Goal: Navigation & Orientation: Find specific page/section

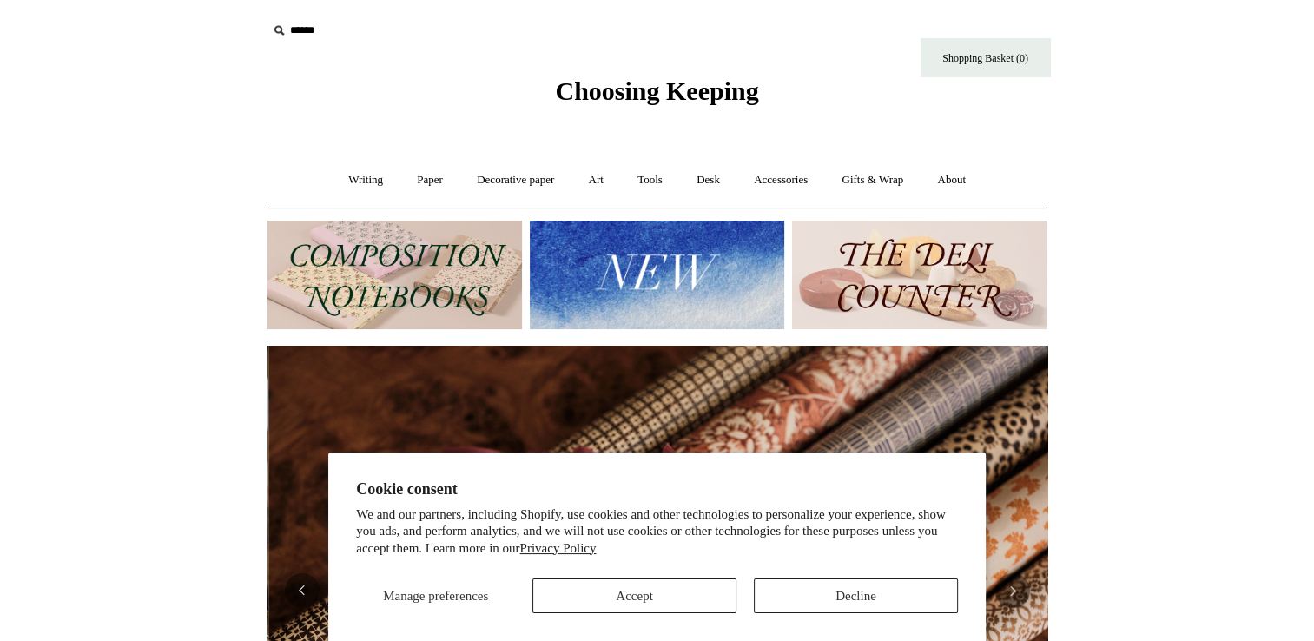
scroll to position [0, 1560]
click at [804, 603] on button "Decline" at bounding box center [856, 595] width 204 height 35
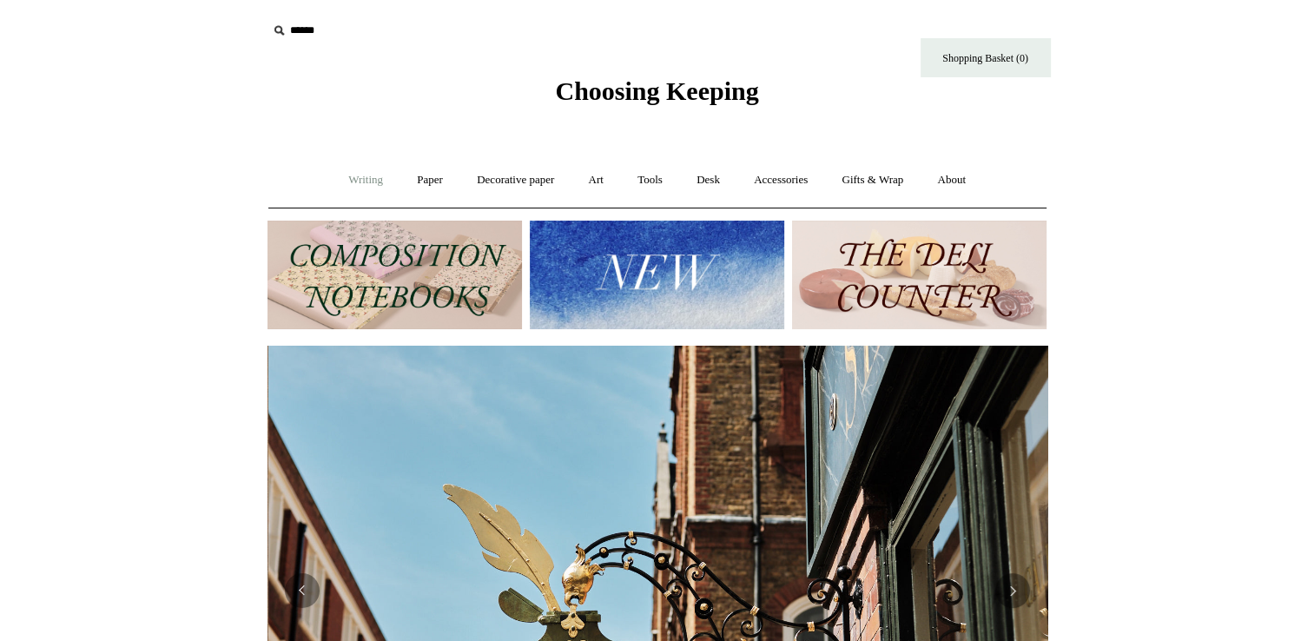
scroll to position [0, 780]
click at [360, 175] on link "Writing +" at bounding box center [366, 180] width 66 height 46
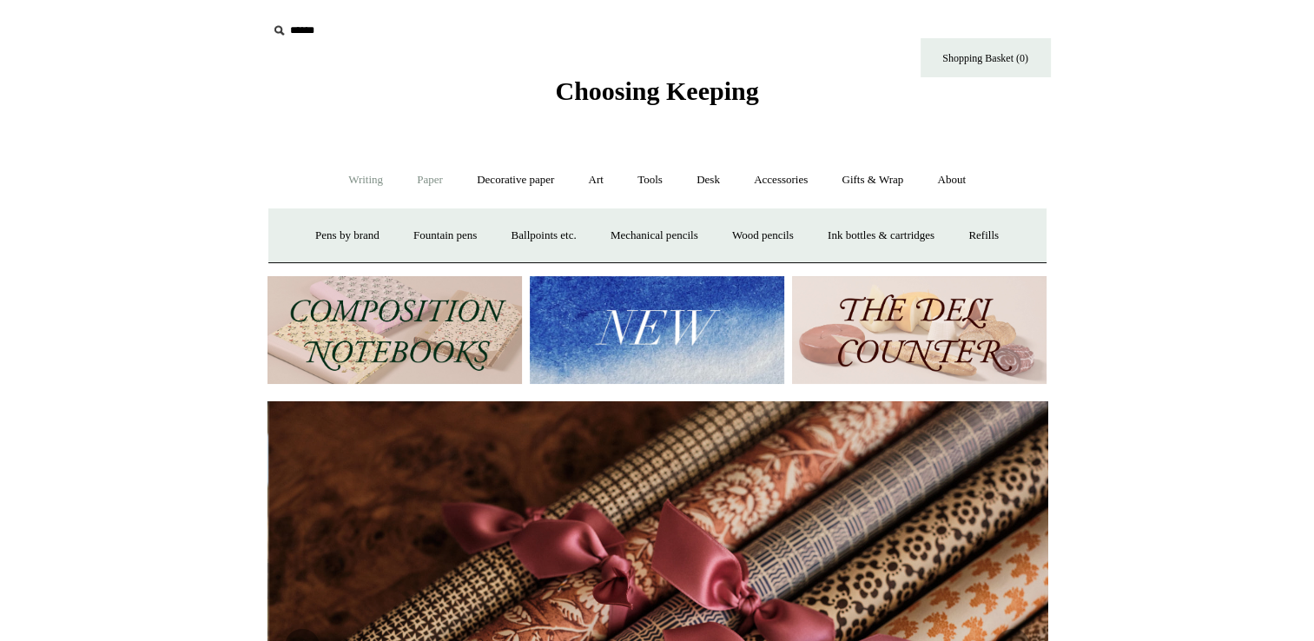
scroll to position [0, 1560]
click at [425, 179] on link "Paper +" at bounding box center [429, 180] width 57 height 46
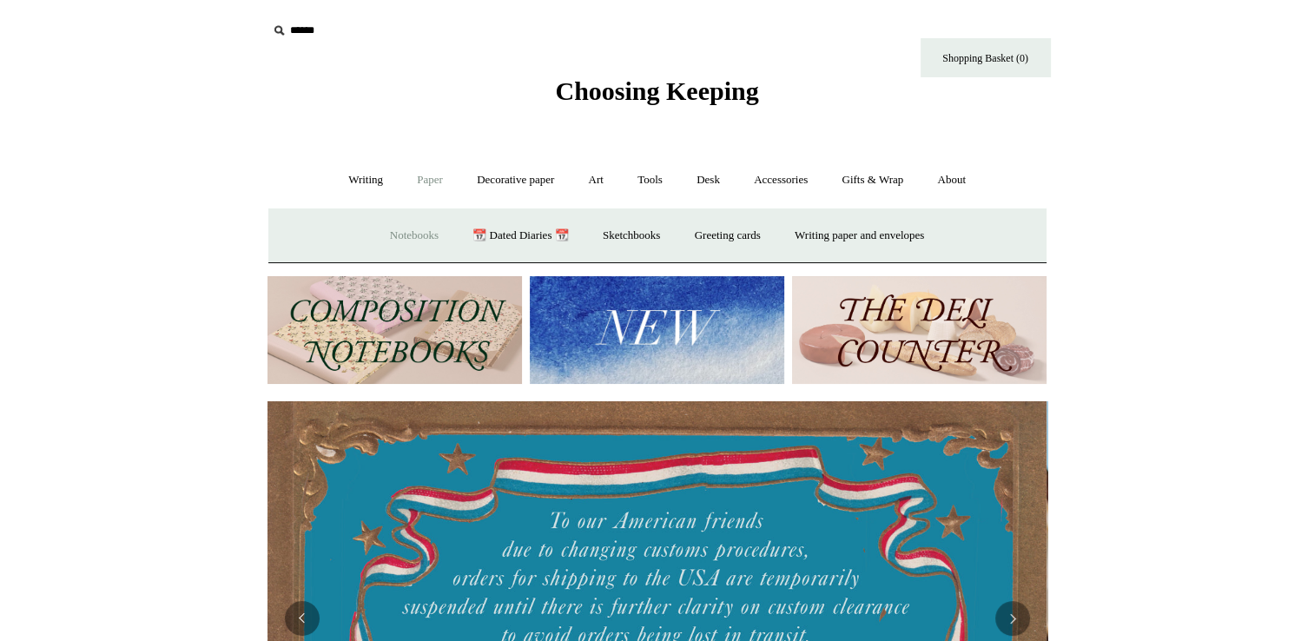
scroll to position [0, 0]
click at [418, 228] on link "Notebooks +" at bounding box center [414, 236] width 80 height 46
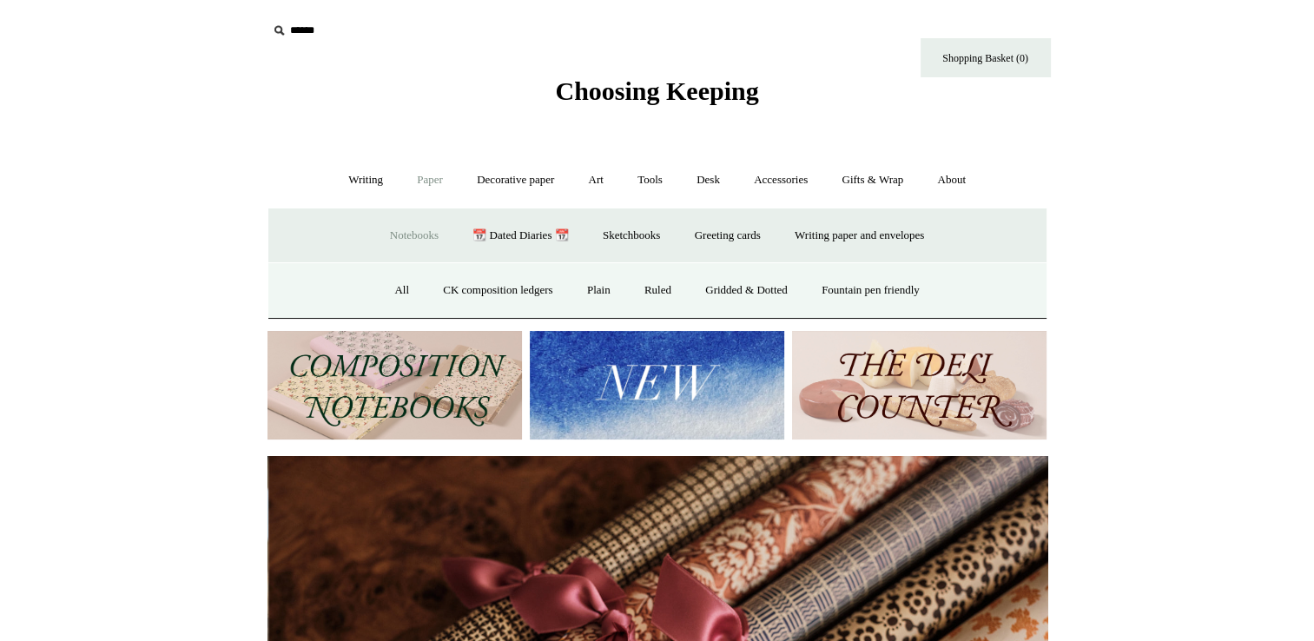
scroll to position [0, 1560]
click at [654, 295] on link "Ruled" at bounding box center [658, 290] width 58 height 46
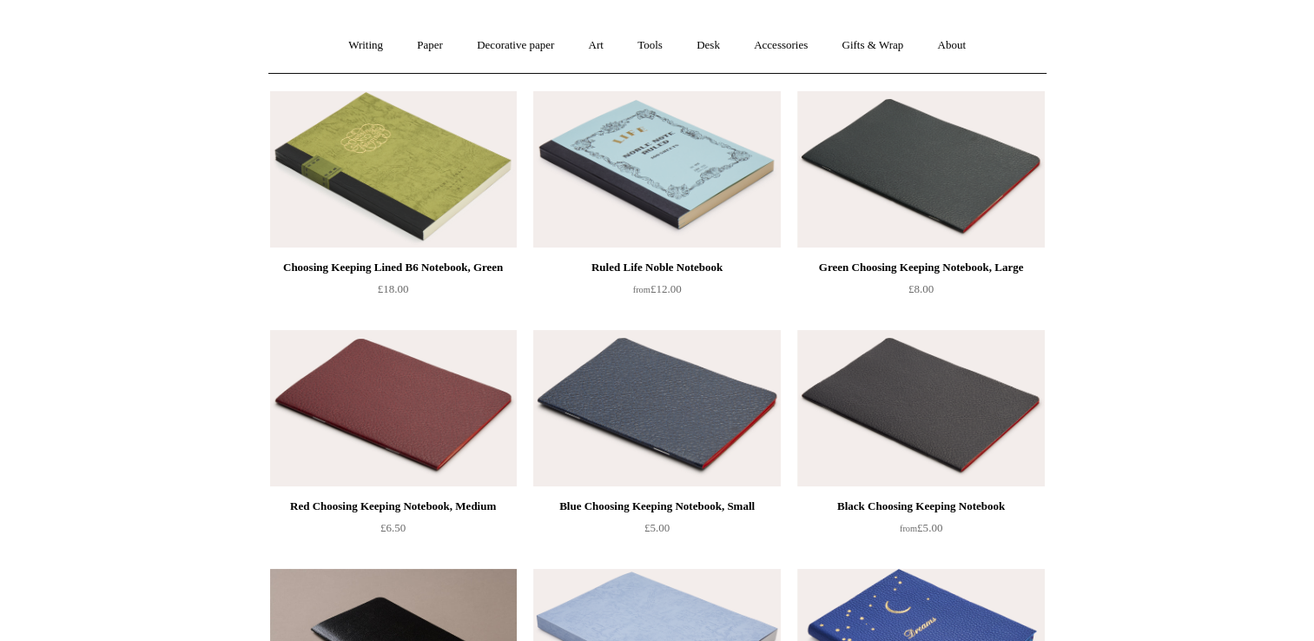
scroll to position [129, 0]
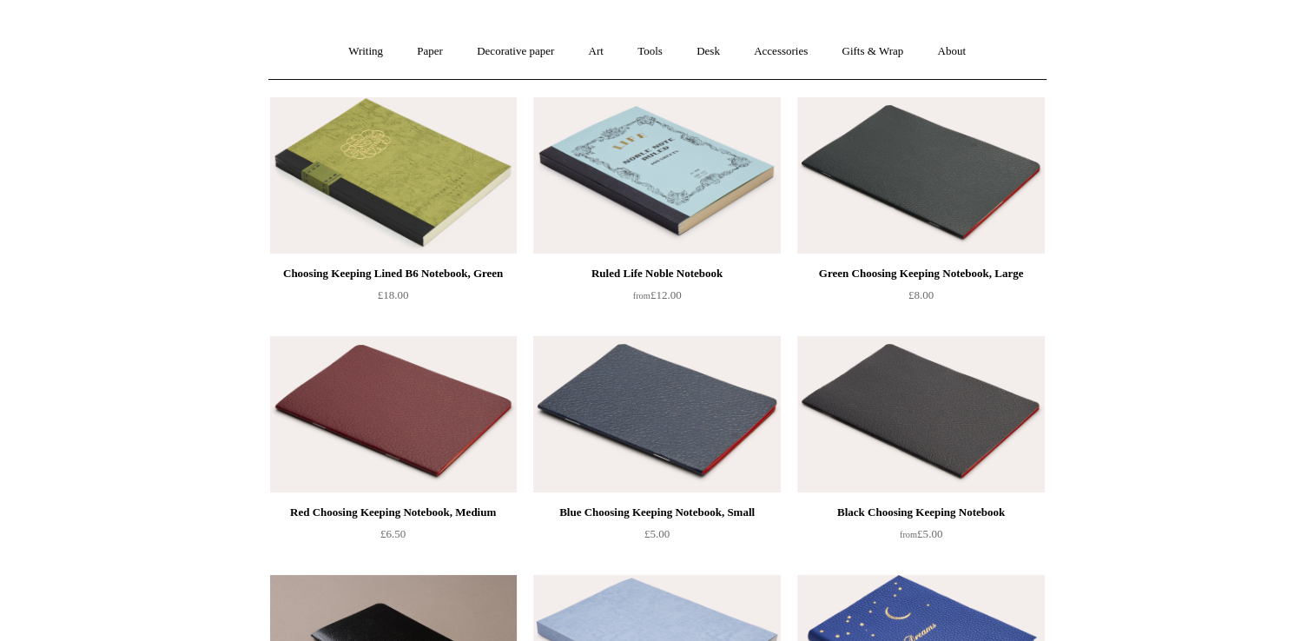
click at [643, 412] on img at bounding box center [656, 414] width 247 height 156
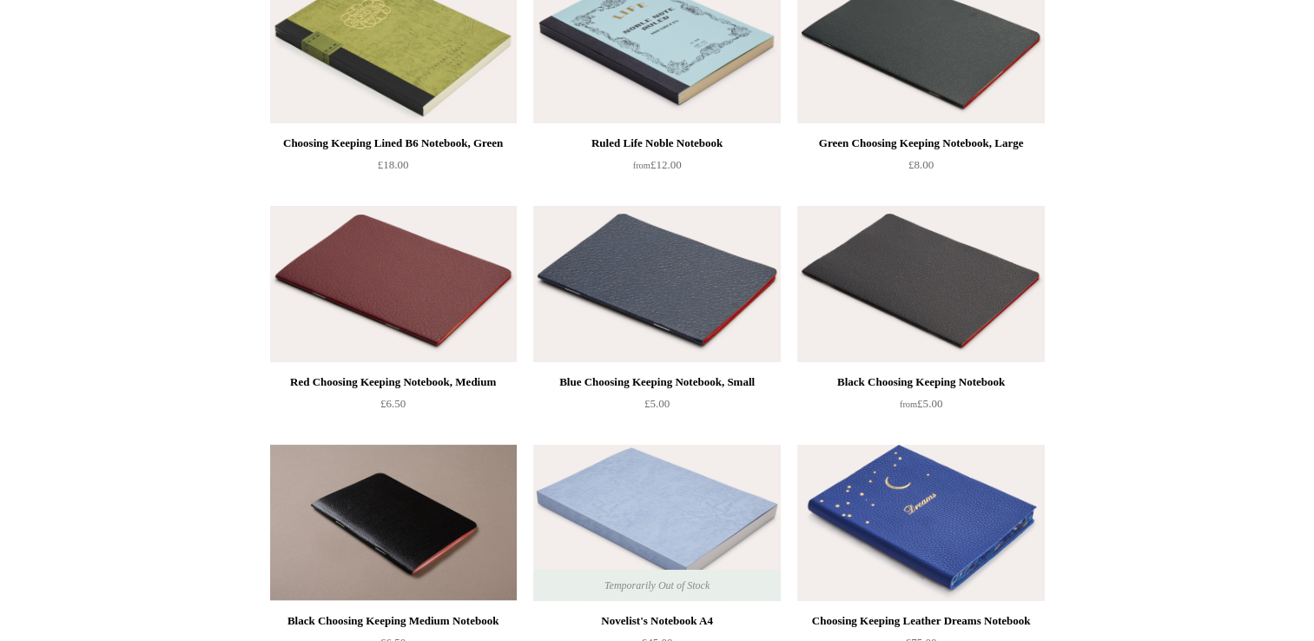
scroll to position [241, 0]
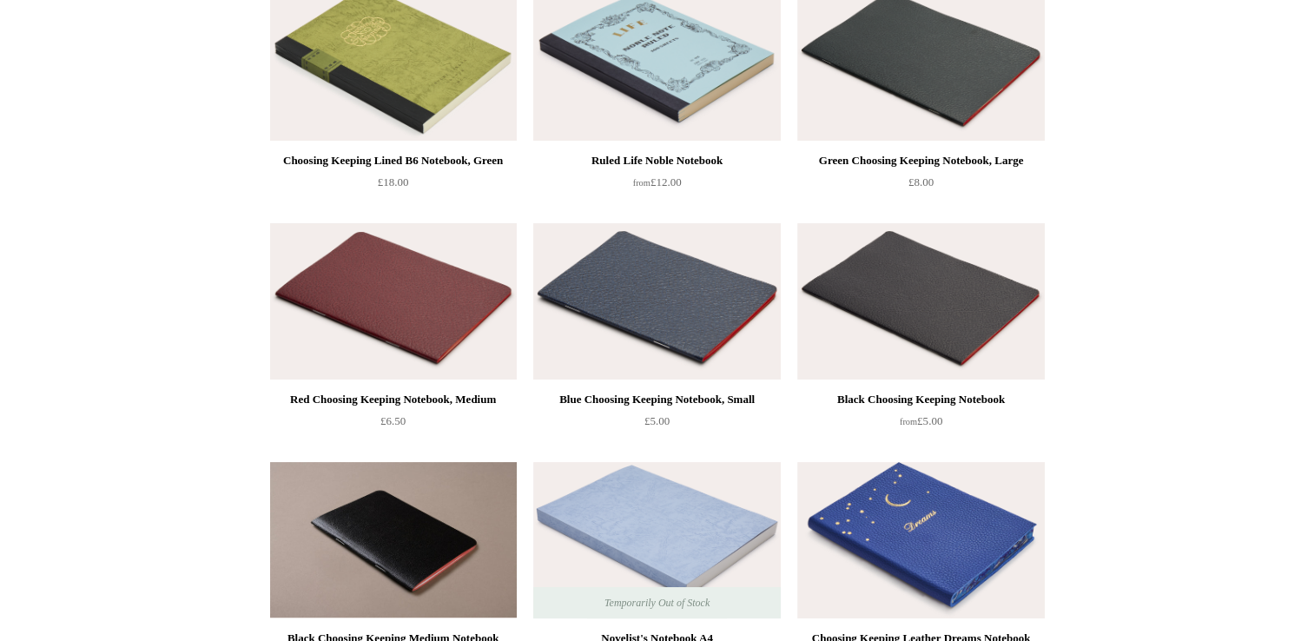
click at [381, 318] on img at bounding box center [393, 301] width 247 height 156
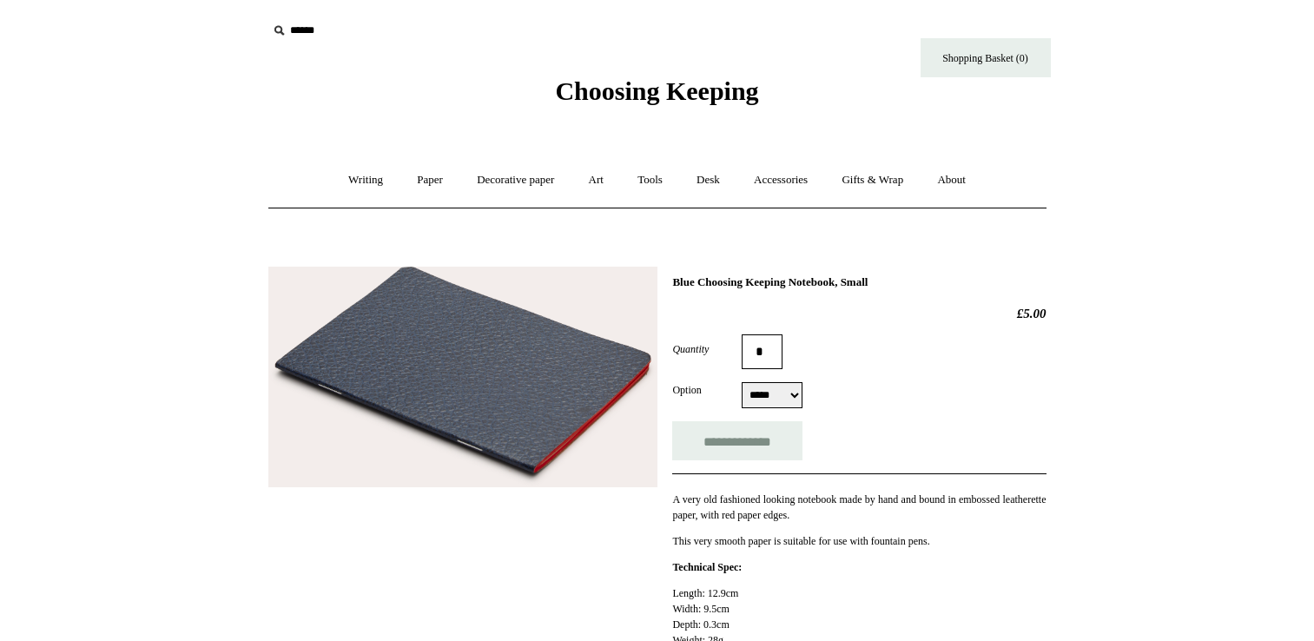
select select "*****"
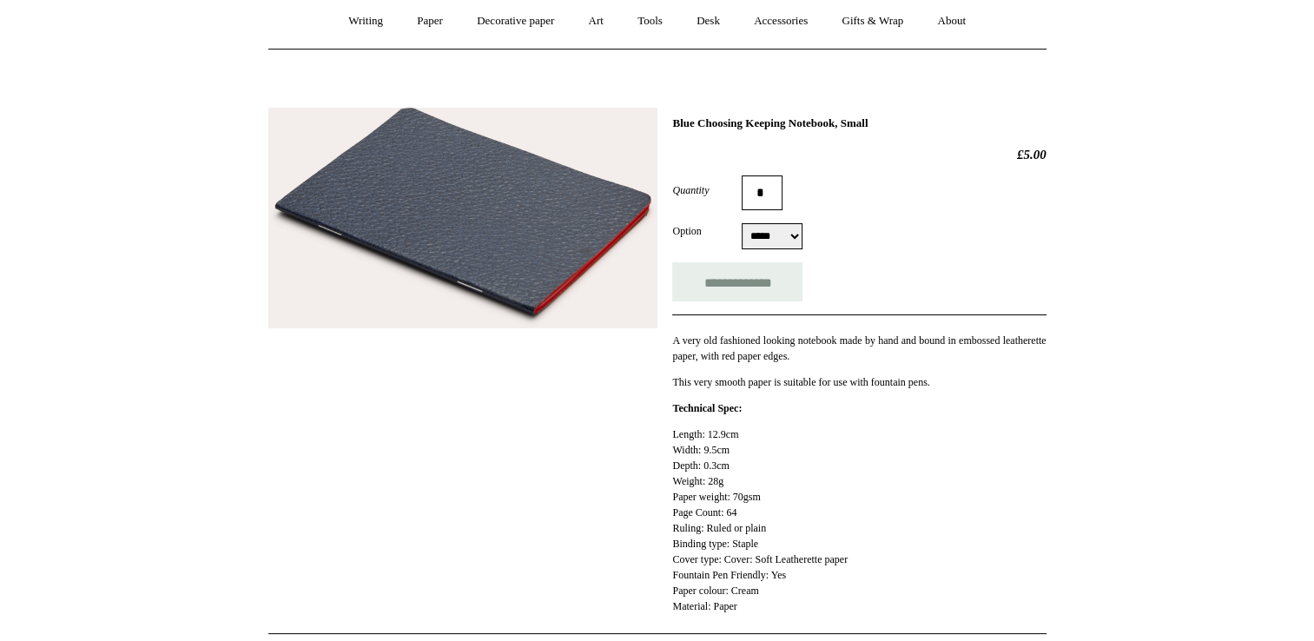
scroll to position [160, 0]
click at [521, 255] on img at bounding box center [462, 217] width 389 height 221
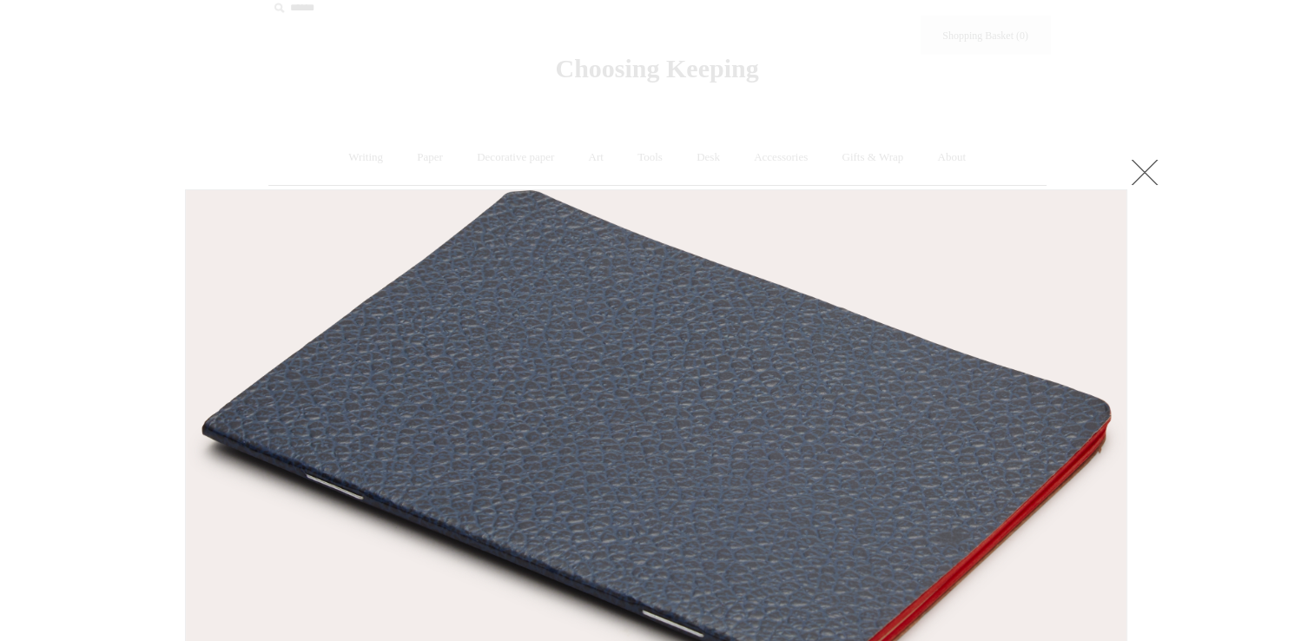
scroll to position [21, 0]
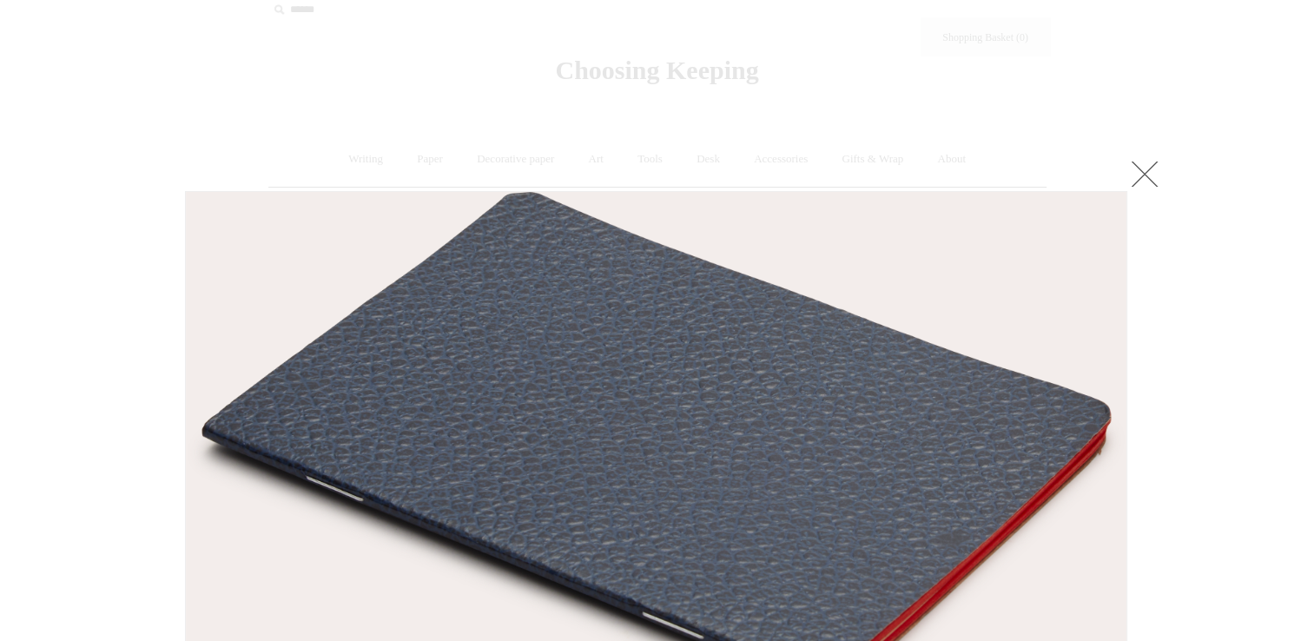
click at [1156, 179] on link at bounding box center [1144, 173] width 35 height 35
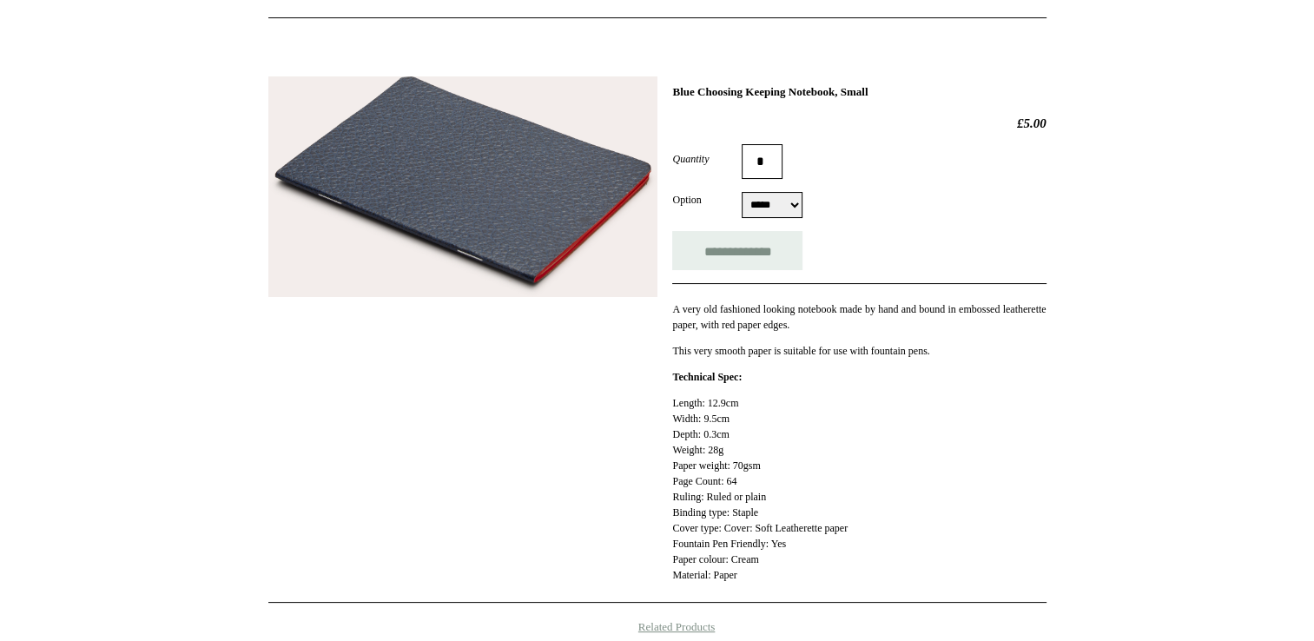
scroll to position [250, 0]
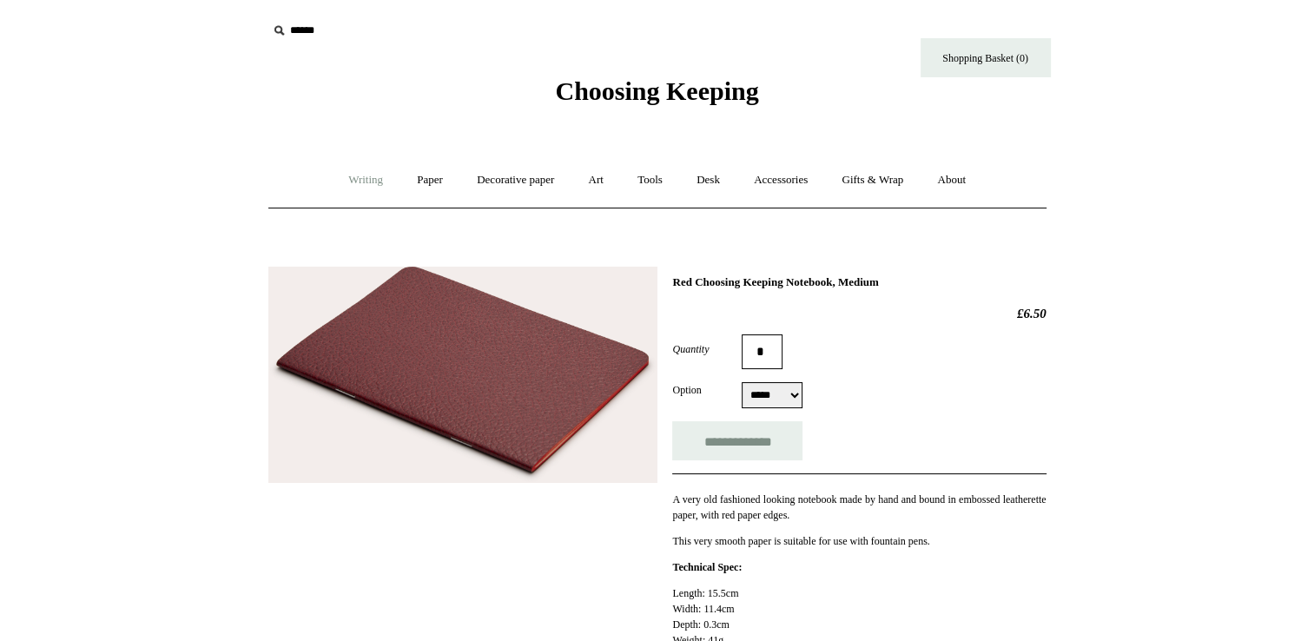
click at [361, 178] on link "Writing +" at bounding box center [366, 180] width 66 height 46
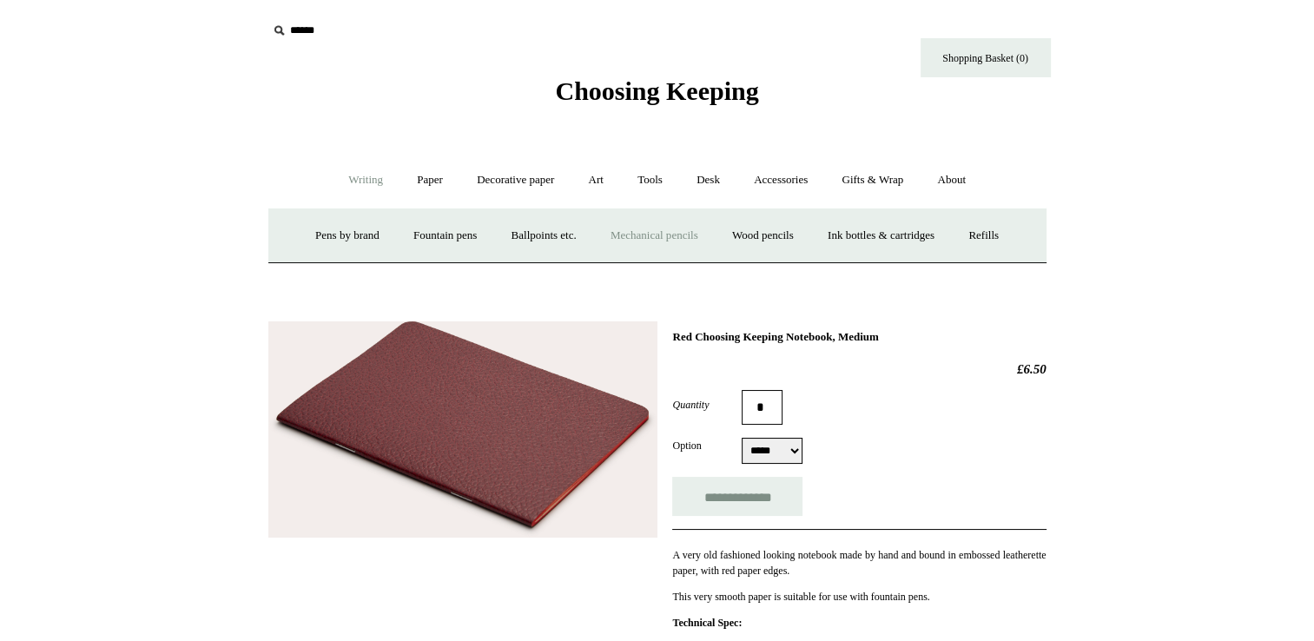
click at [634, 235] on link "Mechanical pencils +" at bounding box center [654, 236] width 119 height 46
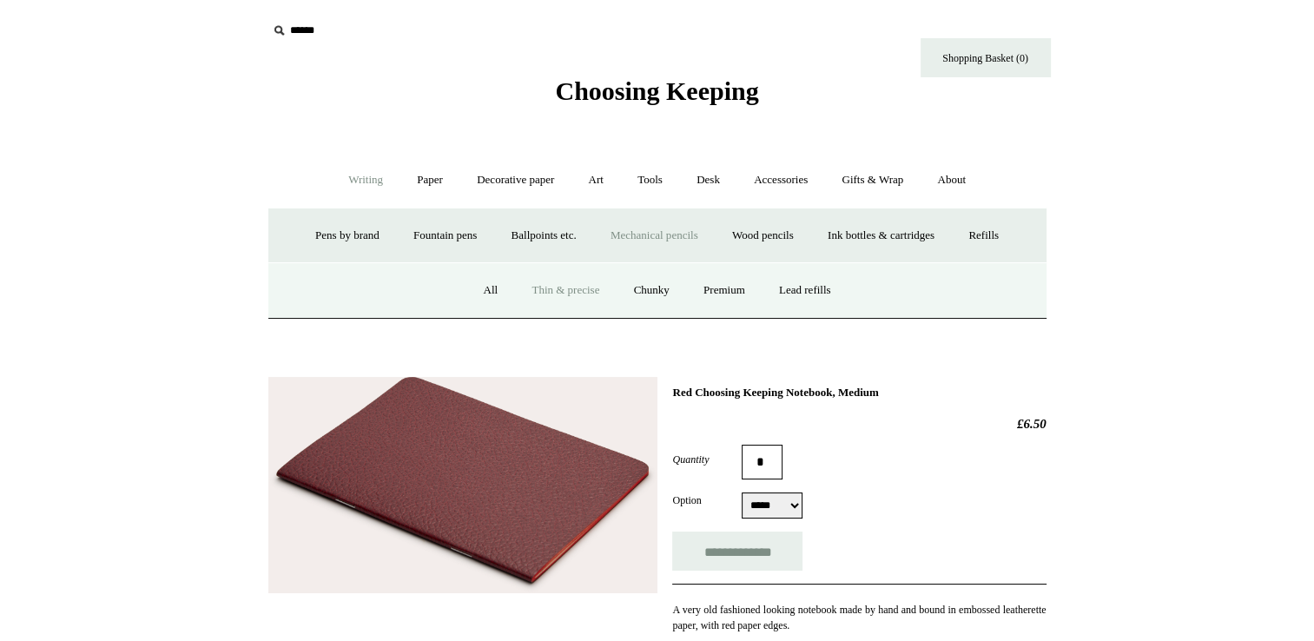
click at [538, 287] on link "Thin & precise" at bounding box center [565, 290] width 99 height 46
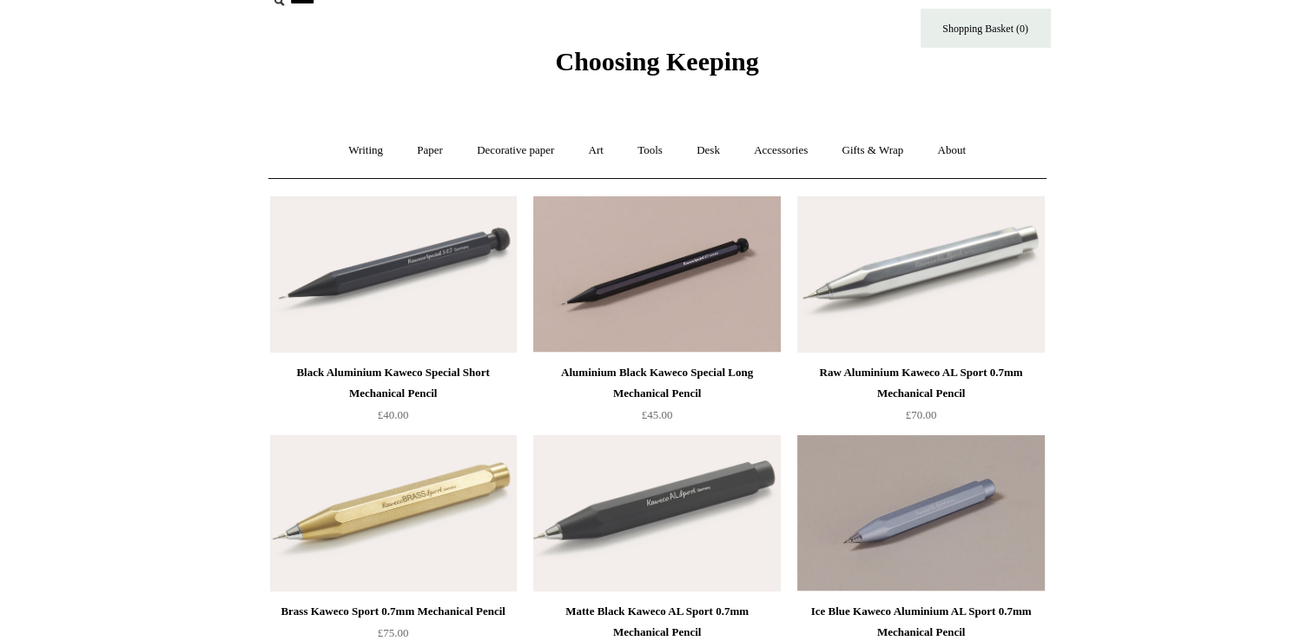
scroll to position [28, 0]
